Goal: Information Seeking & Learning: Learn about a topic

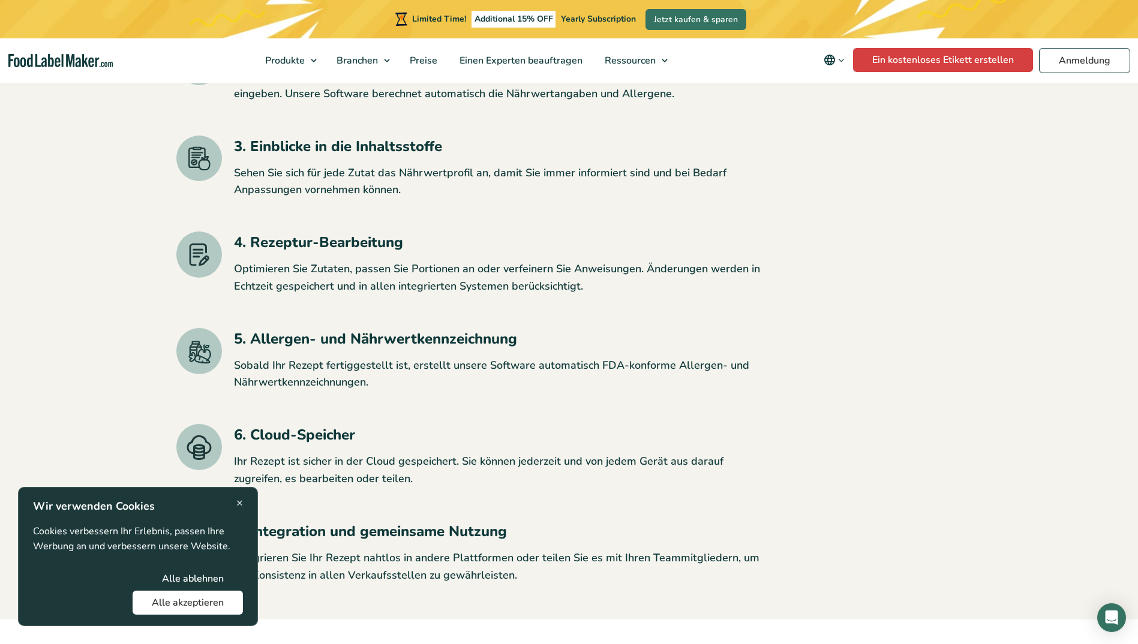
scroll to position [2399, 0]
click at [241, 500] on span "×" at bounding box center [239, 503] width 7 height 16
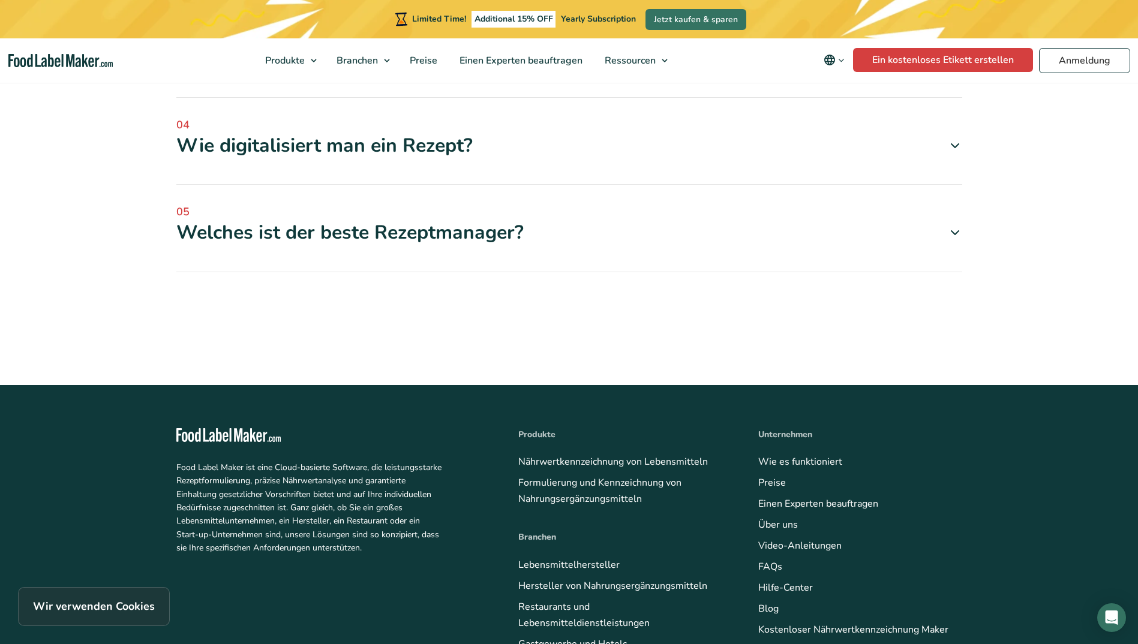
scroll to position [3419, 0]
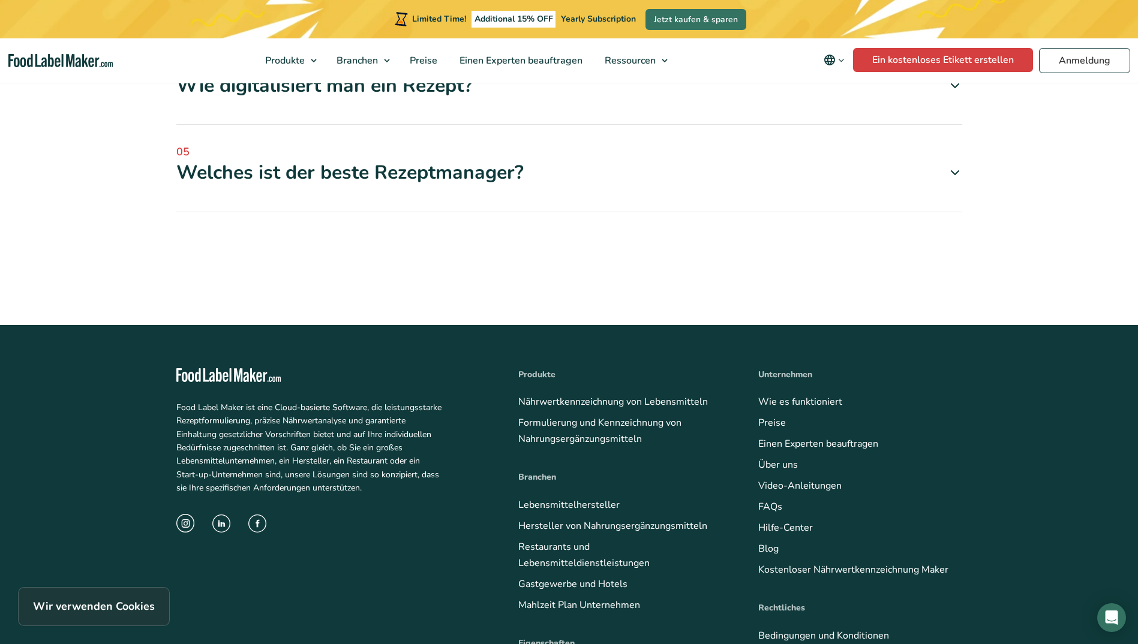
click at [956, 180] on icon at bounding box center [955, 173] width 14 height 14
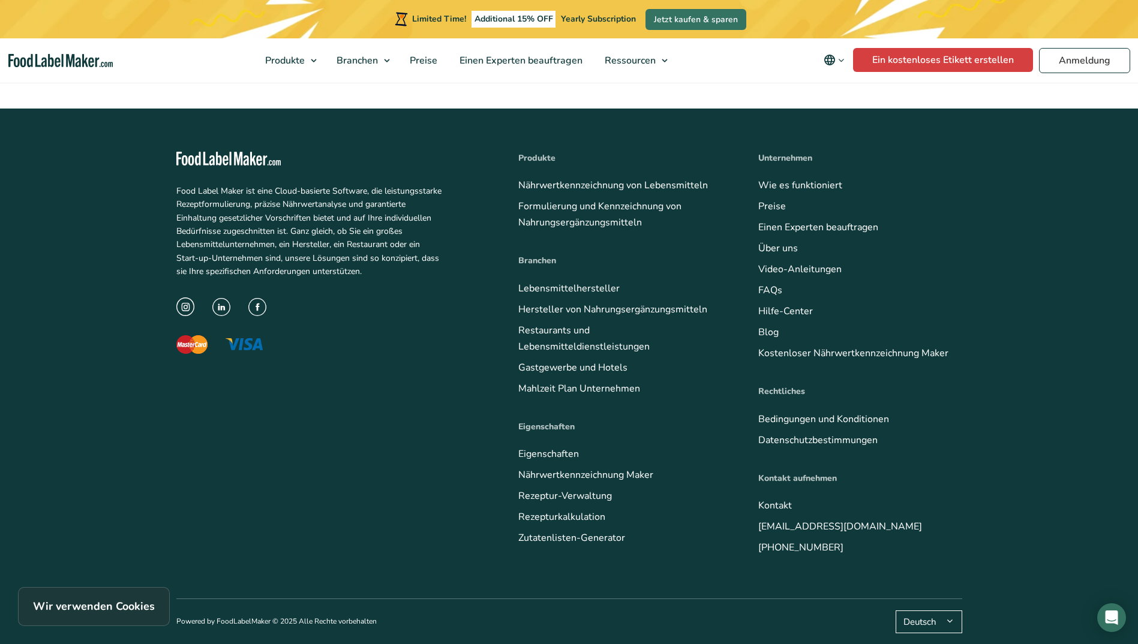
scroll to position [4019, 0]
click at [611, 349] on link "Restaurants und Lebensmitteldienstleistungen" at bounding box center [583, 338] width 131 height 29
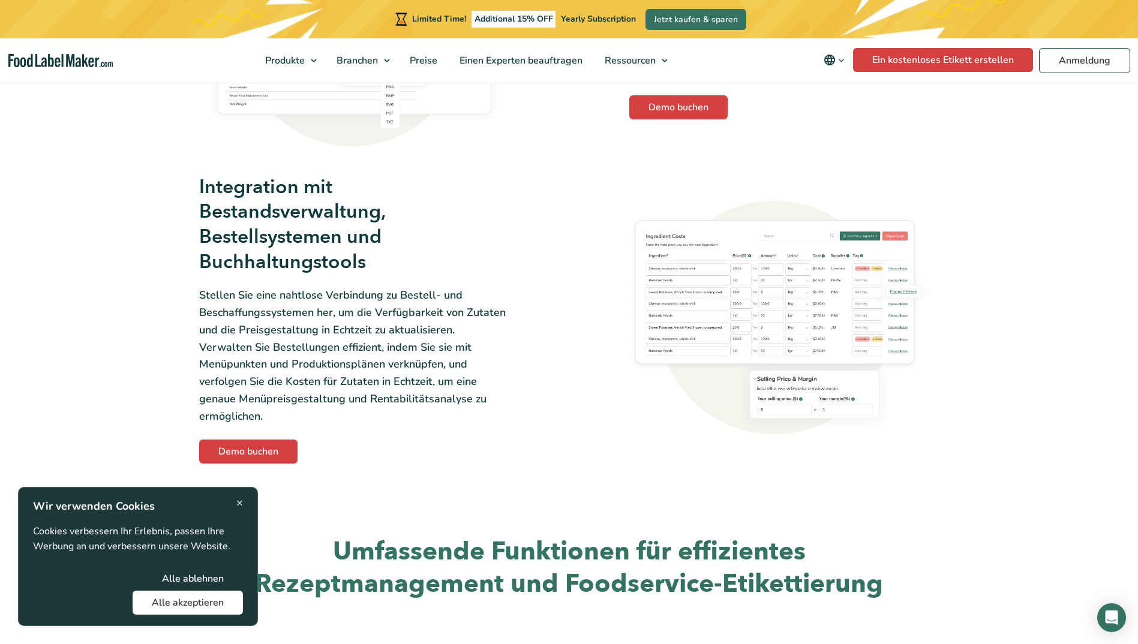
scroll to position [2280, 0]
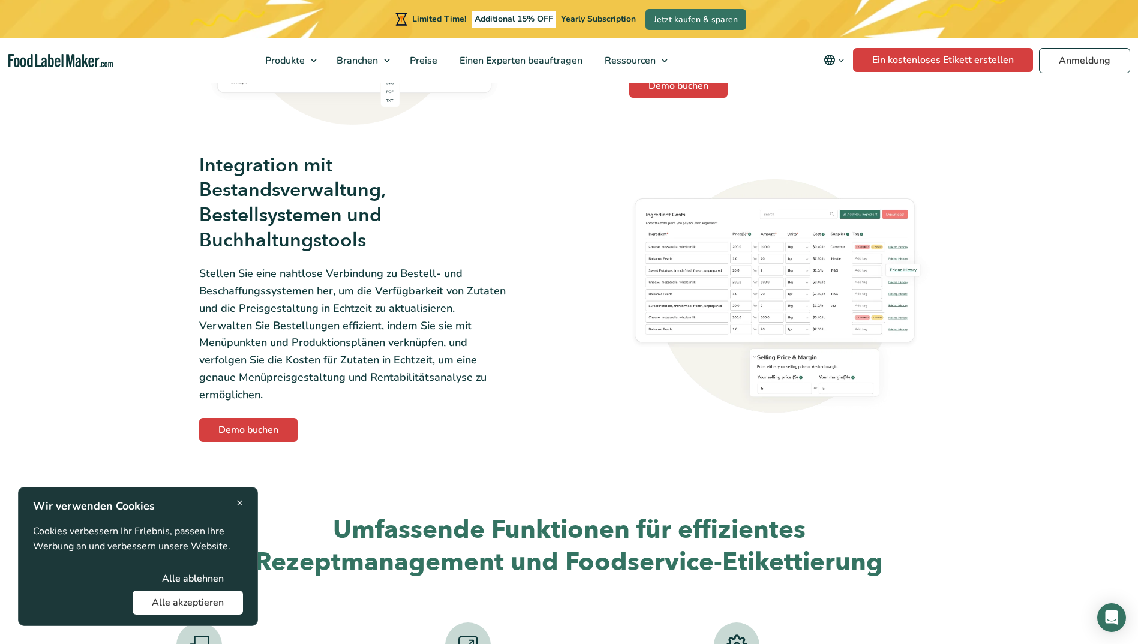
click at [236, 503] on div "× Wir verwenden Cookies Cookies verbessern Ihr Erlebnis, passen Ihre Werbung an…" at bounding box center [138, 556] width 210 height 116
click at [236, 504] on div "× Wir verwenden Cookies Cookies verbessern Ihr Erlebnis, passen Ihre Werbung an…" at bounding box center [138, 556] width 210 height 116
click at [240, 503] on span "×" at bounding box center [239, 503] width 7 height 16
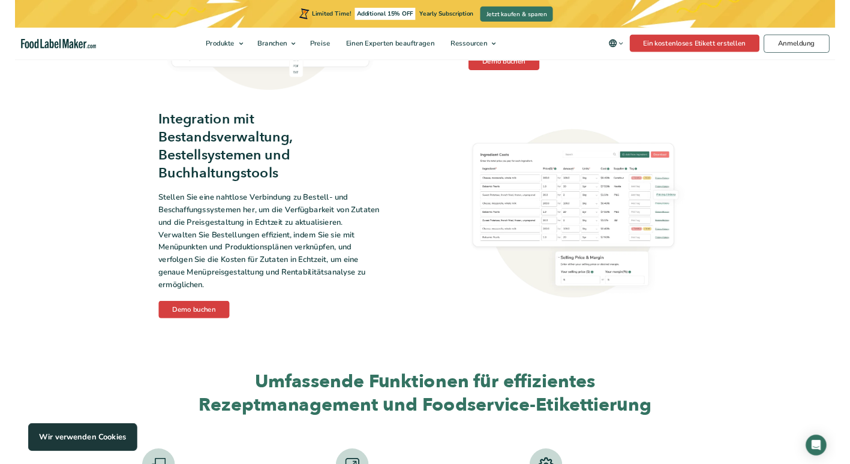
scroll to position [2275, 0]
